Goal: Task Accomplishment & Management: Complete application form

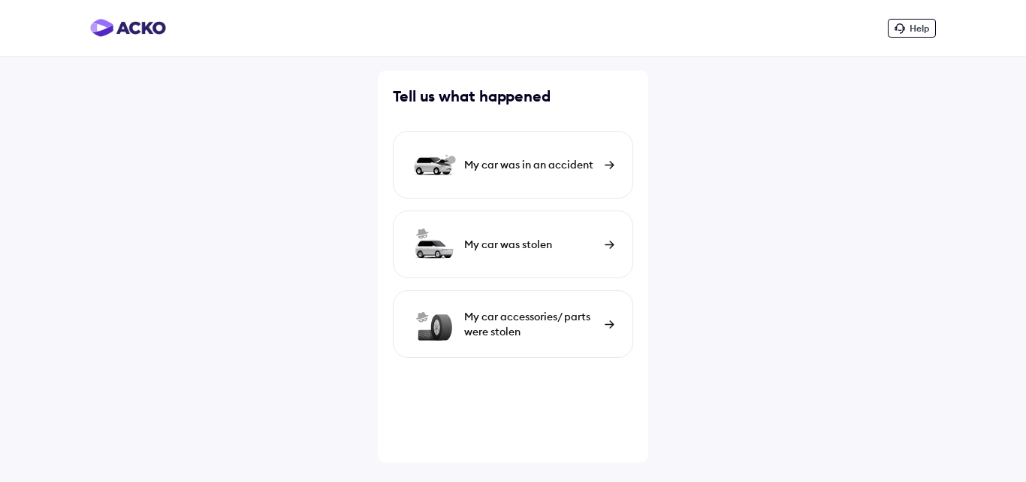
click at [584, 168] on div "My car was in an accident" at bounding box center [530, 164] width 133 height 15
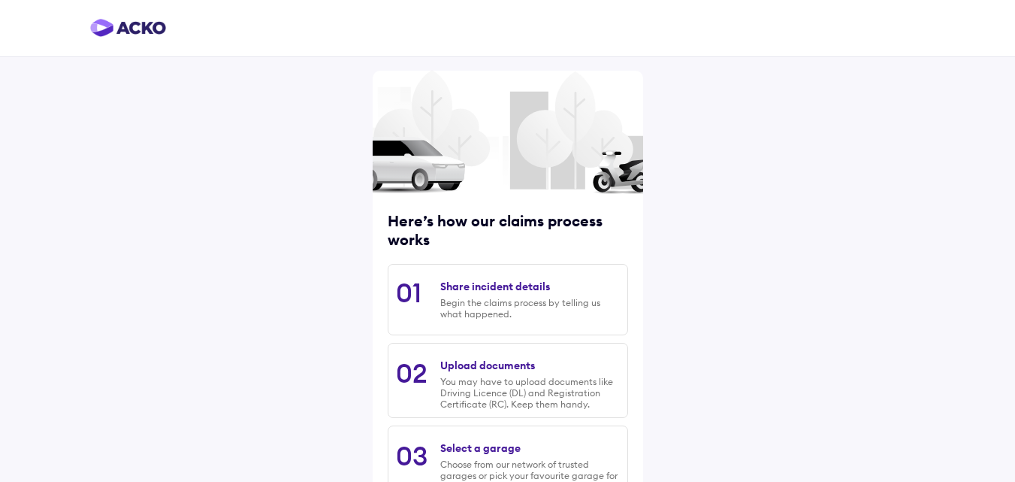
click at [164, 29] on img at bounding box center [128, 28] width 76 height 18
